Goal: Find specific page/section: Locate a particular part of the current website

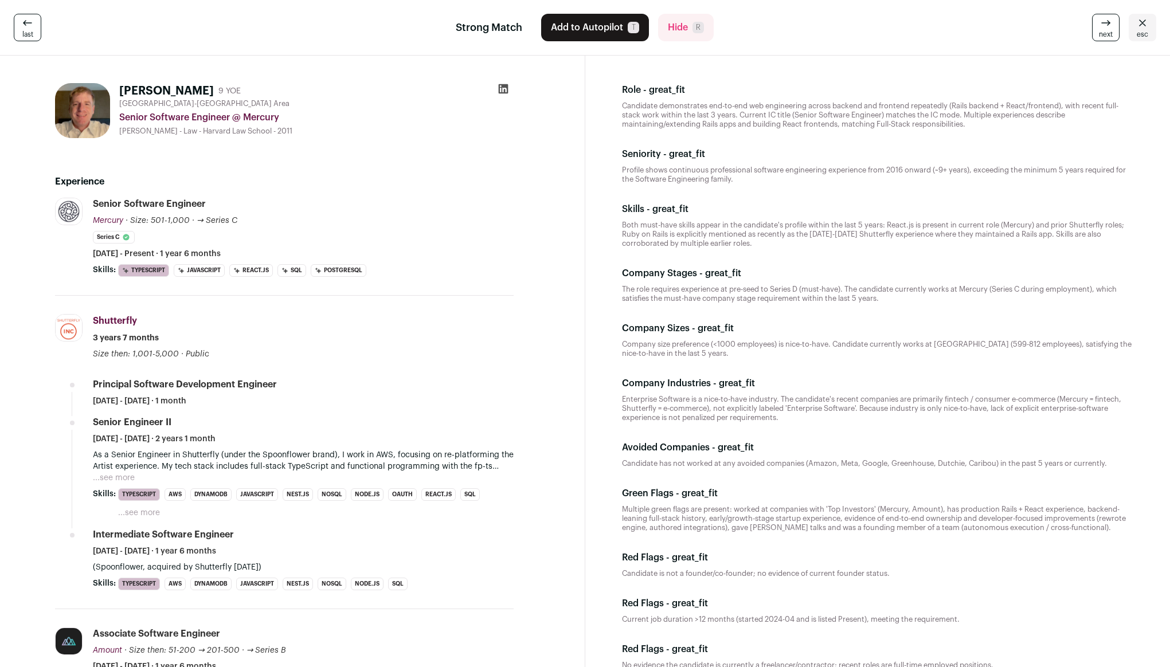
scroll to position [395, 0]
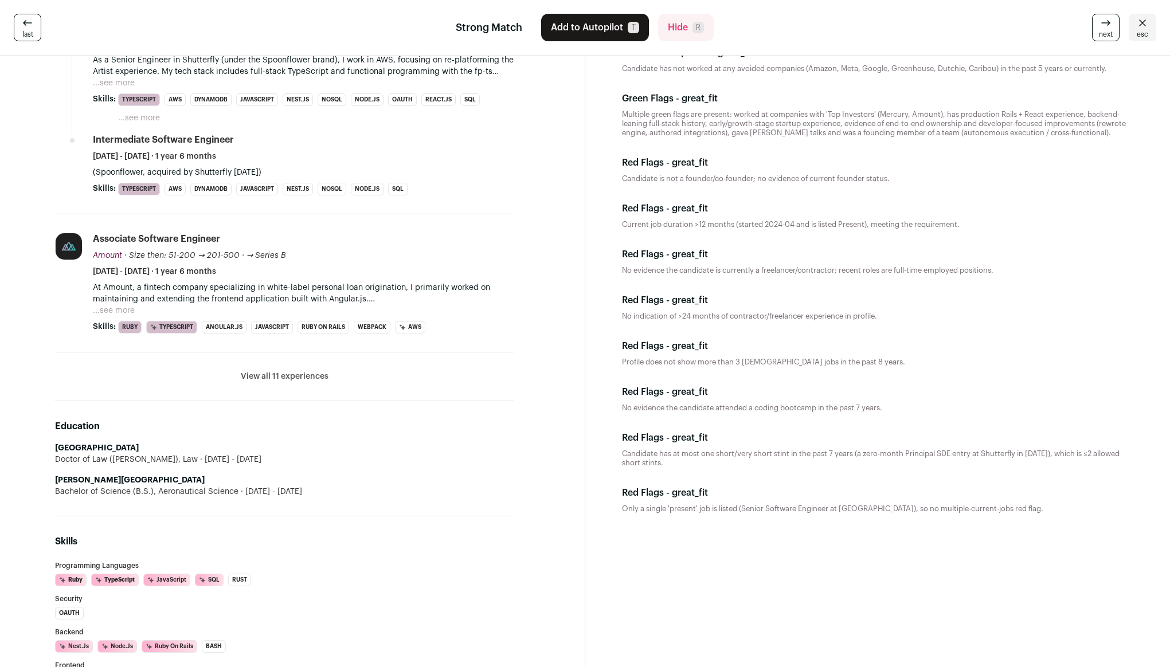
click at [105, 307] on button "...see more" at bounding box center [114, 310] width 42 height 11
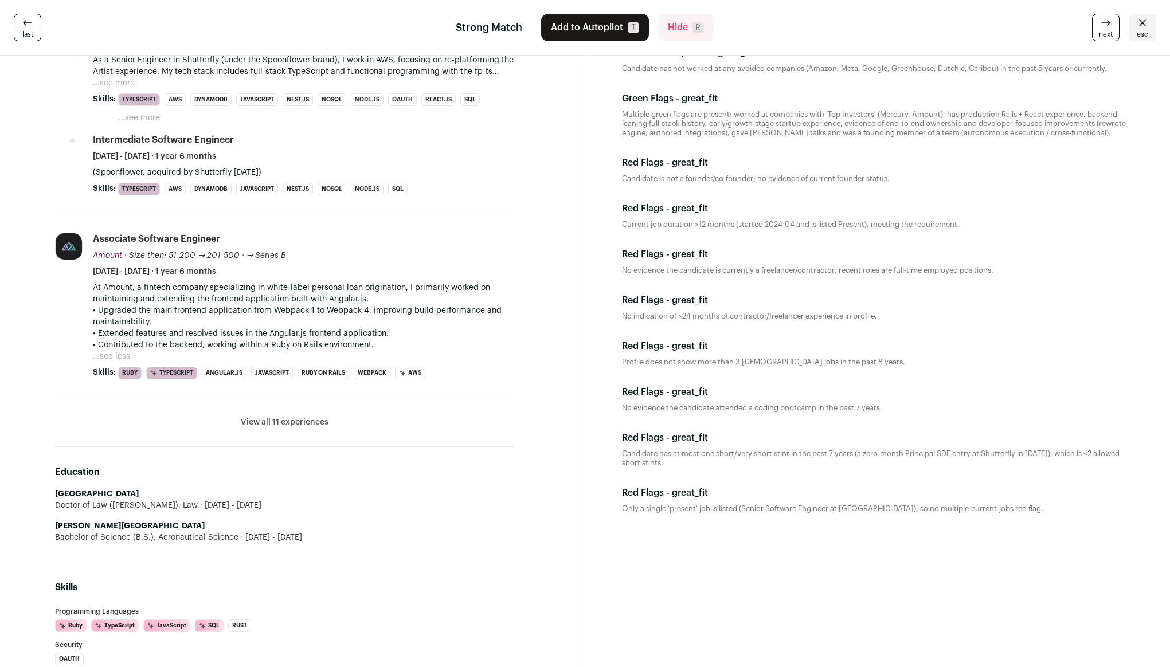
scroll to position [0, 0]
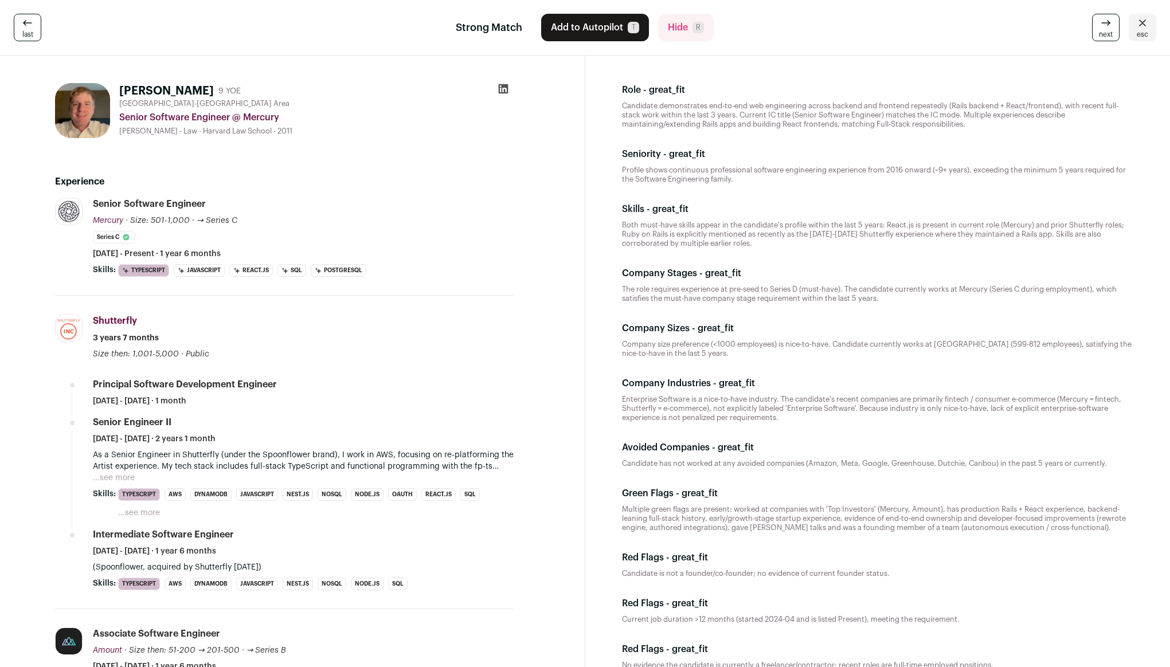
click at [499, 91] on icon at bounding box center [504, 89] width 10 height 10
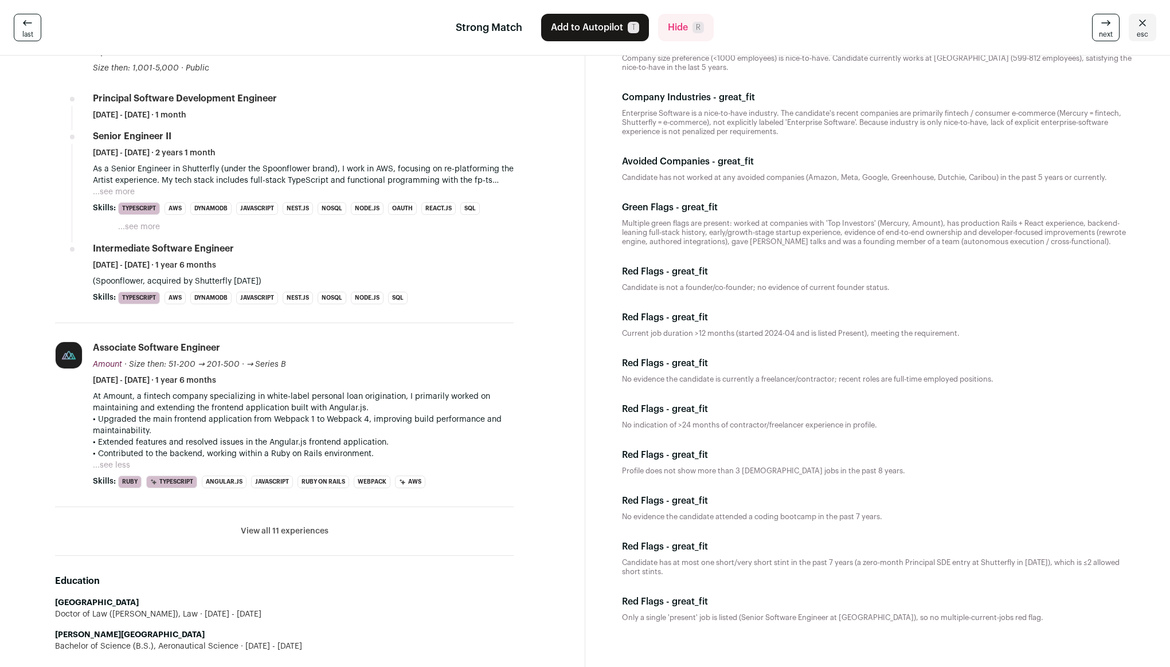
scroll to position [297, 0]
